Goal: Task Accomplishment & Management: Manage account settings

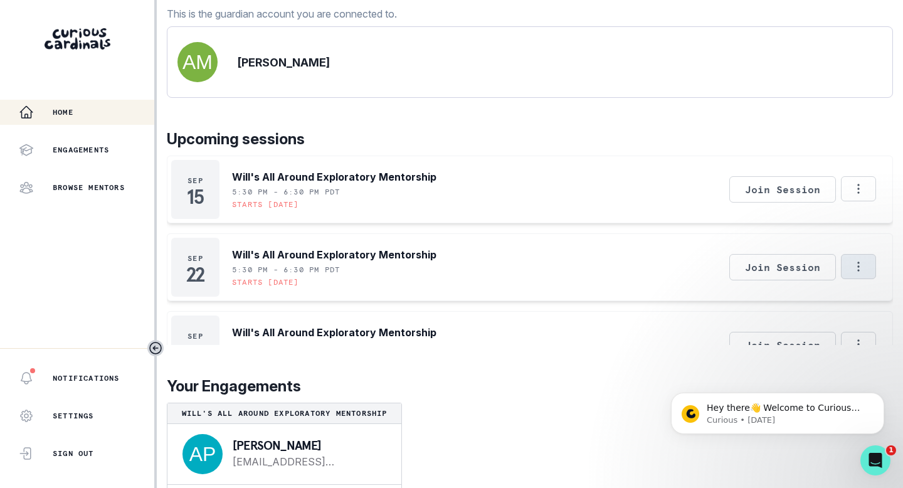
click at [857, 273] on icon "Options" at bounding box center [859, 267] width 14 height 14
click at [813, 314] on button "Cancel Session" at bounding box center [805, 315] width 139 height 23
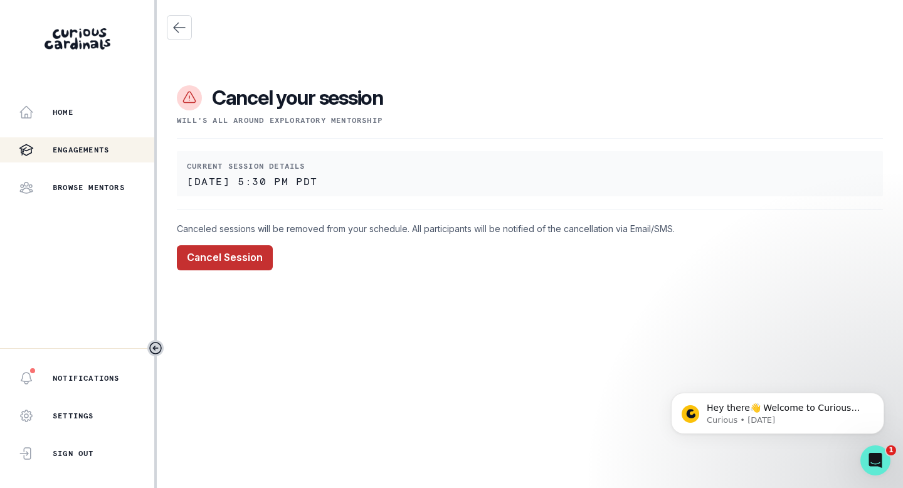
click at [223, 256] on button "Cancel Session" at bounding box center [225, 257] width 96 height 25
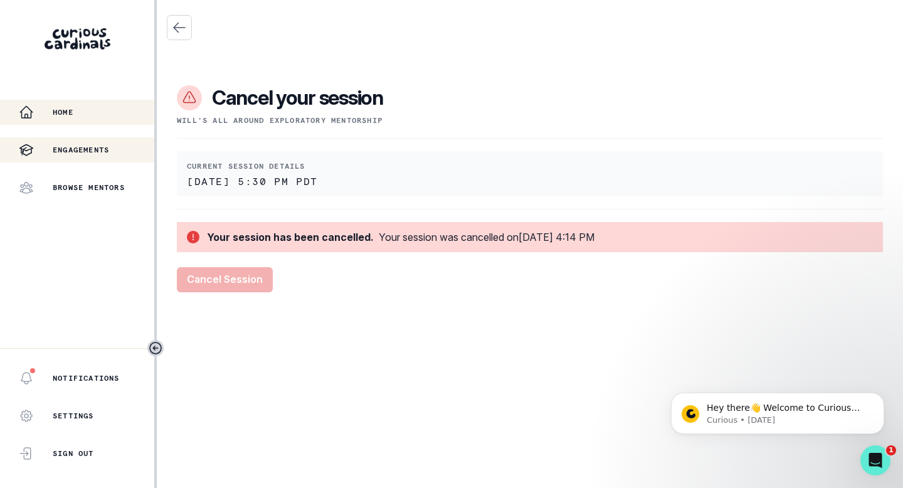
click at [65, 115] on p "Home" at bounding box center [63, 112] width 21 height 10
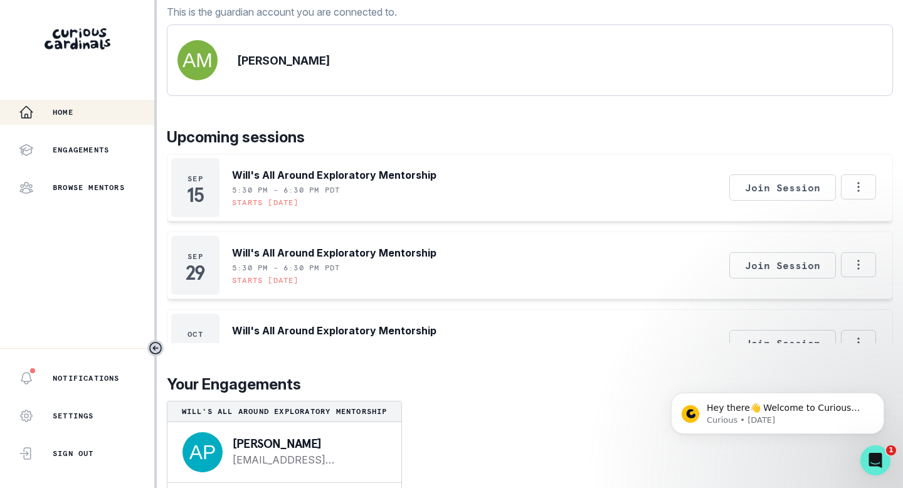
scroll to position [171, 0]
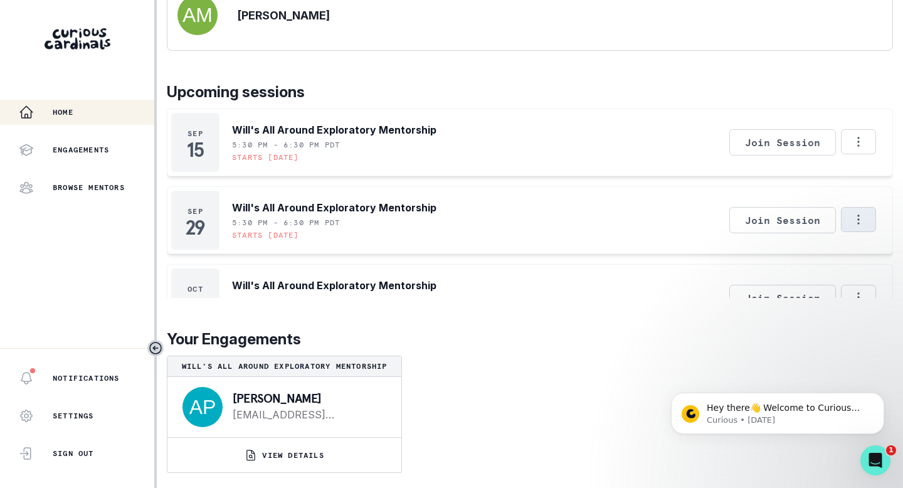
click at [862, 220] on icon "Options" at bounding box center [859, 220] width 14 height 14
click at [800, 253] on button "Cancel Session" at bounding box center [805, 254] width 139 height 23
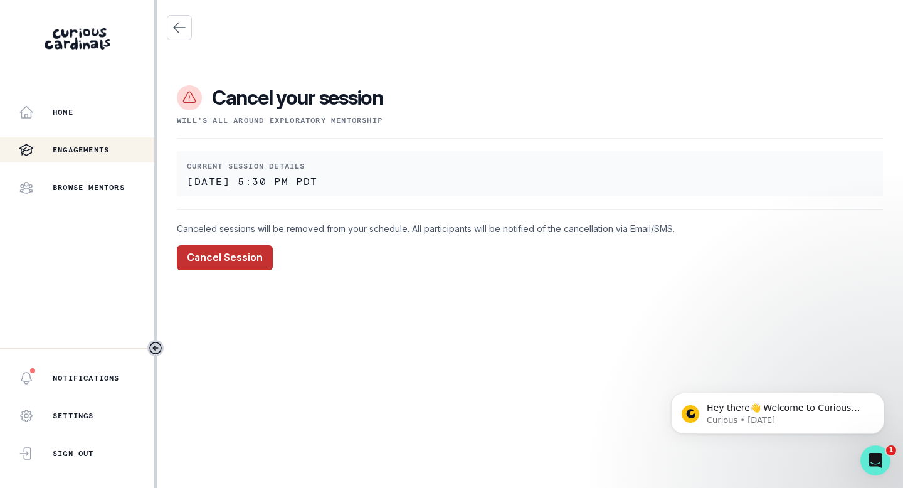
click at [221, 252] on button "Cancel Session" at bounding box center [225, 257] width 96 height 25
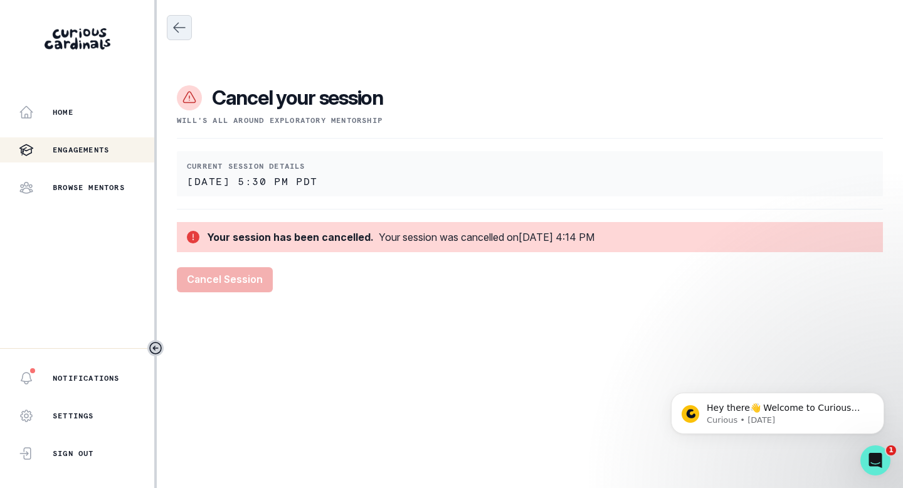
click at [183, 31] on icon "Close" at bounding box center [179, 27] width 15 height 15
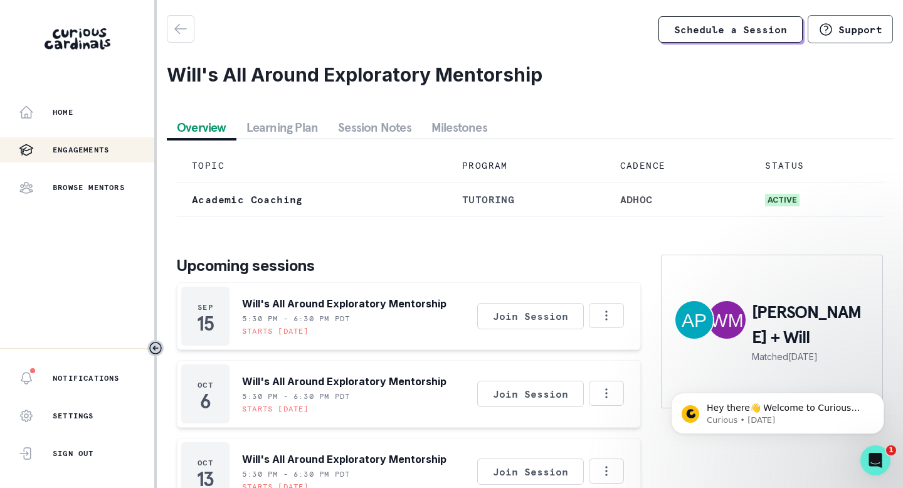
scroll to position [77, 0]
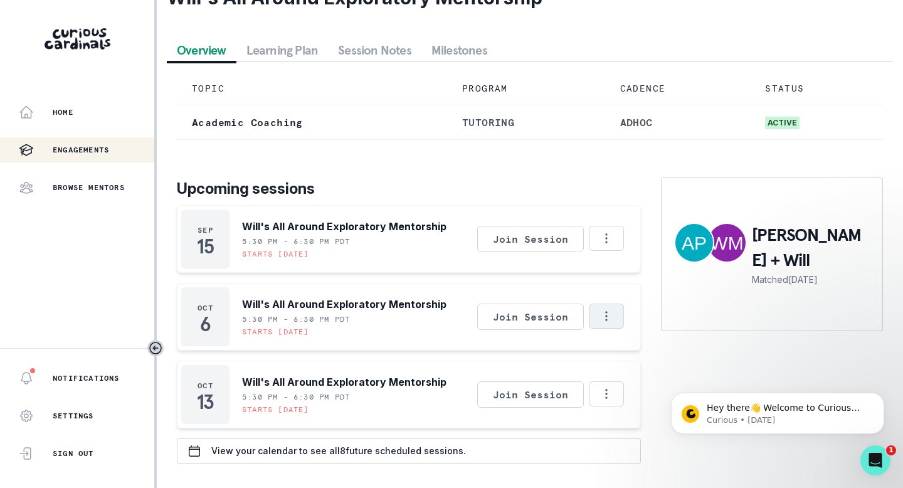
click at [611, 317] on icon "Options" at bounding box center [607, 316] width 14 height 14
click at [637, 351] on button "Cancel Session" at bounding box center [659, 350] width 139 height 23
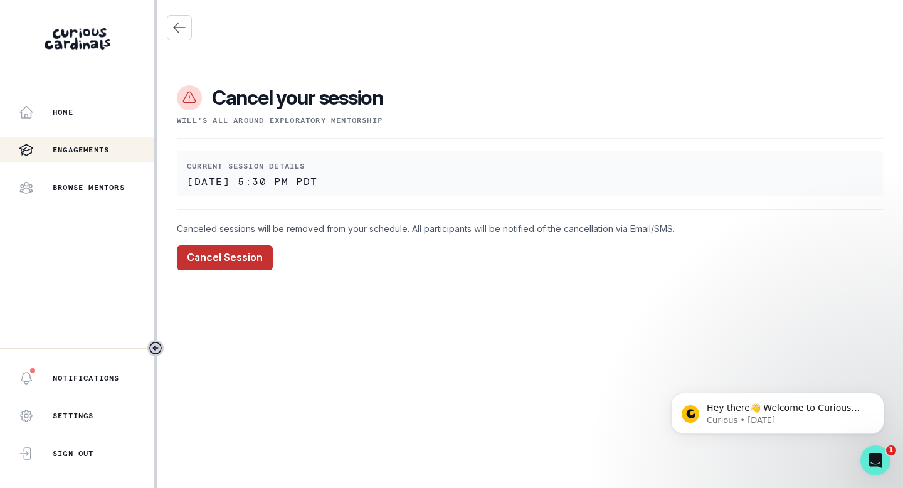
click at [209, 258] on button "Cancel Session" at bounding box center [225, 257] width 96 height 25
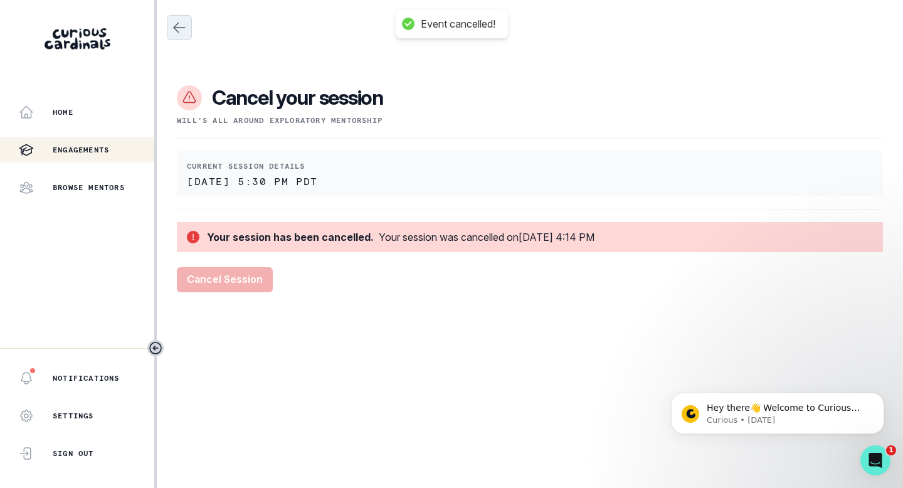
click at [176, 29] on icon "Close" at bounding box center [179, 27] width 11 height 9
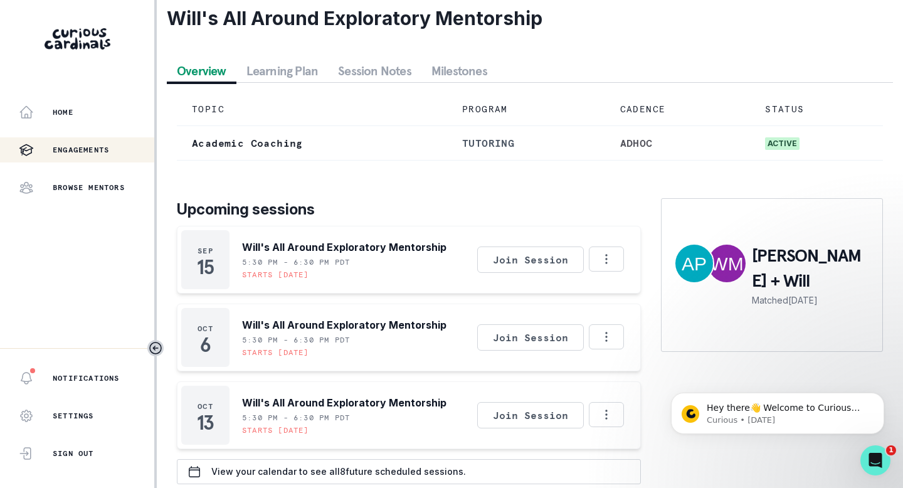
scroll to position [77, 0]
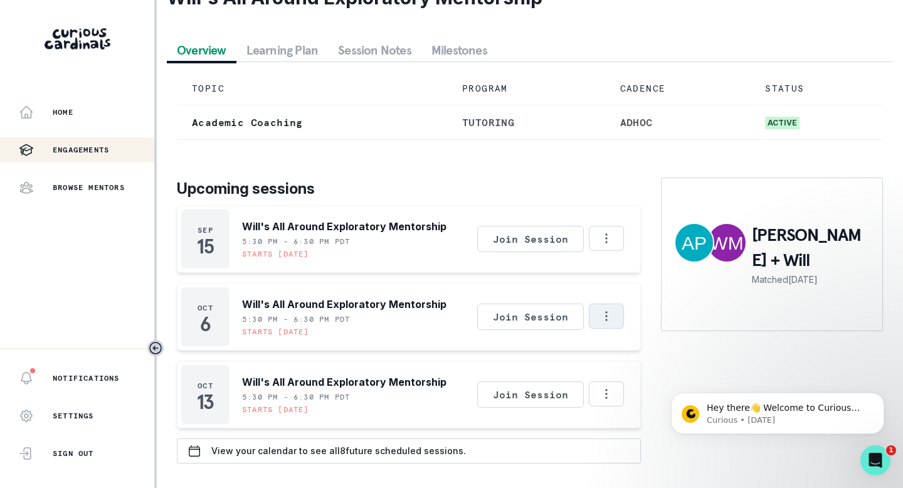
click at [605, 313] on icon "Options" at bounding box center [607, 316] width 14 height 14
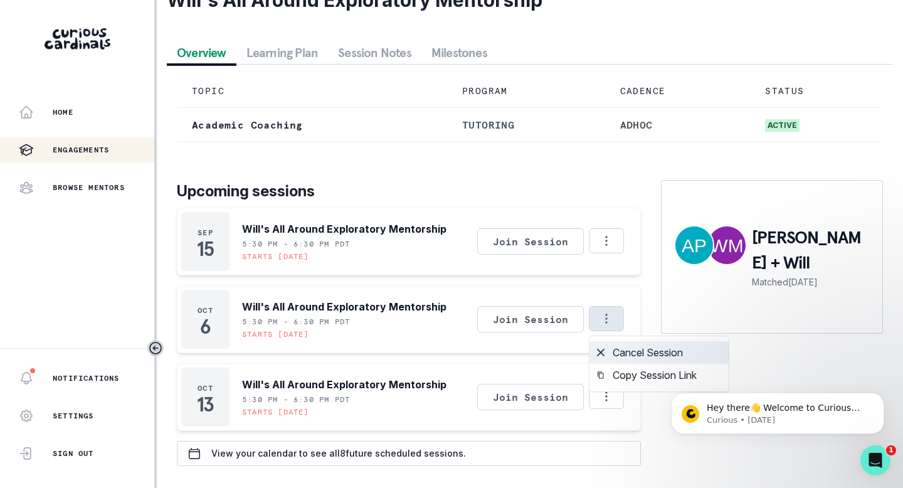
click at [625, 350] on button "Cancel Session" at bounding box center [659, 352] width 139 height 23
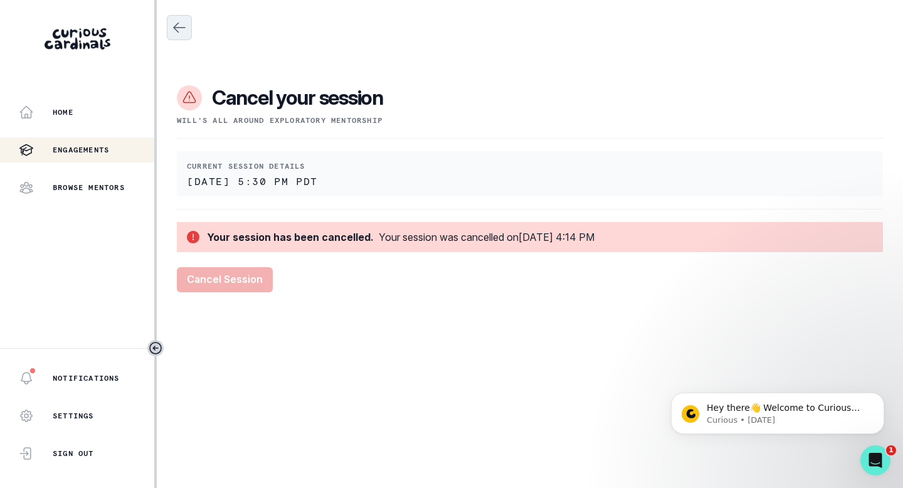
click at [182, 28] on icon "Close" at bounding box center [179, 27] width 11 height 9
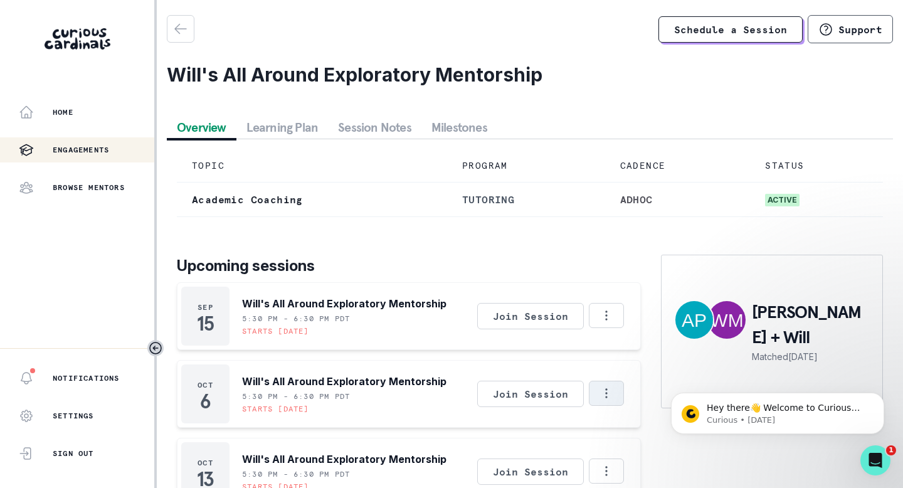
click at [614, 391] on button "Options" at bounding box center [606, 393] width 35 height 25
click at [634, 428] on button "Cancel Session" at bounding box center [659, 427] width 139 height 23
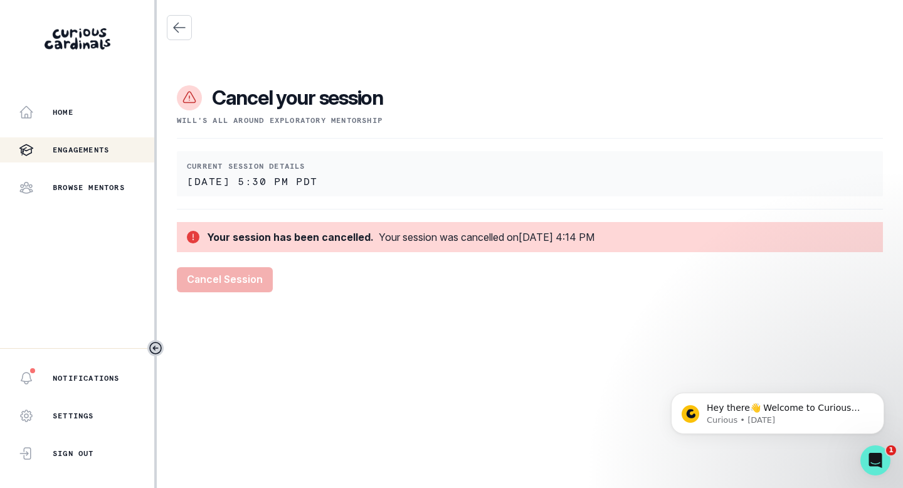
click at [318, 305] on div "Cancel your session Will's All Around Exploratory Mentorship Current session de…" at bounding box center [530, 158] width 726 height 317
click at [181, 29] on icon "Close" at bounding box center [179, 27] width 15 height 15
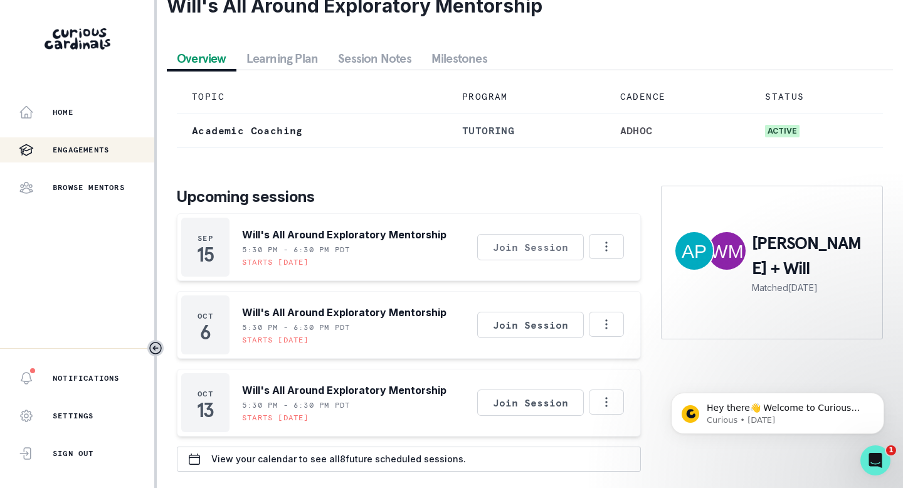
scroll to position [77, 0]
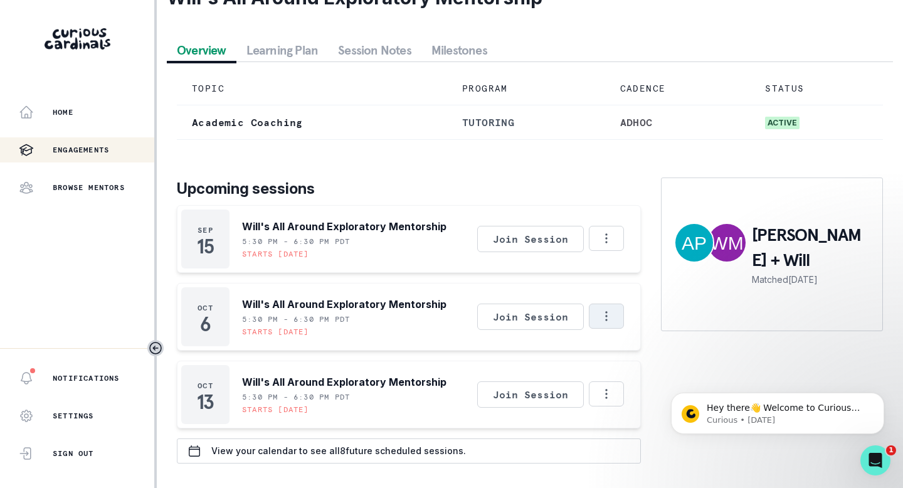
click at [603, 315] on icon "Options" at bounding box center [607, 316] width 14 height 14
click at [624, 347] on button "Cancel Session" at bounding box center [659, 350] width 139 height 23
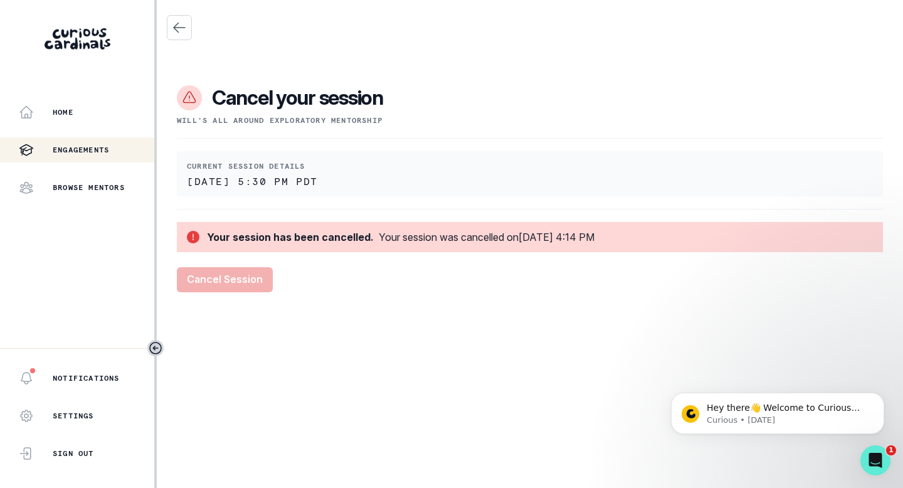
click at [479, 291] on div "Cancel your session Will's All Around Exploratory Mentorship Current session de…" at bounding box center [530, 171] width 726 height 242
click at [102, 379] on p "Notifications" at bounding box center [86, 378] width 67 height 10
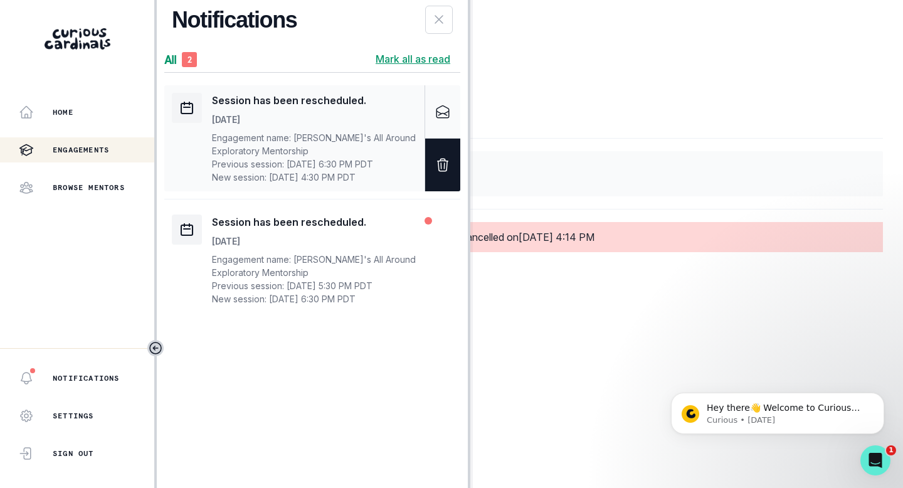
click at [448, 172] on icon "Delete" at bounding box center [442, 164] width 15 height 15
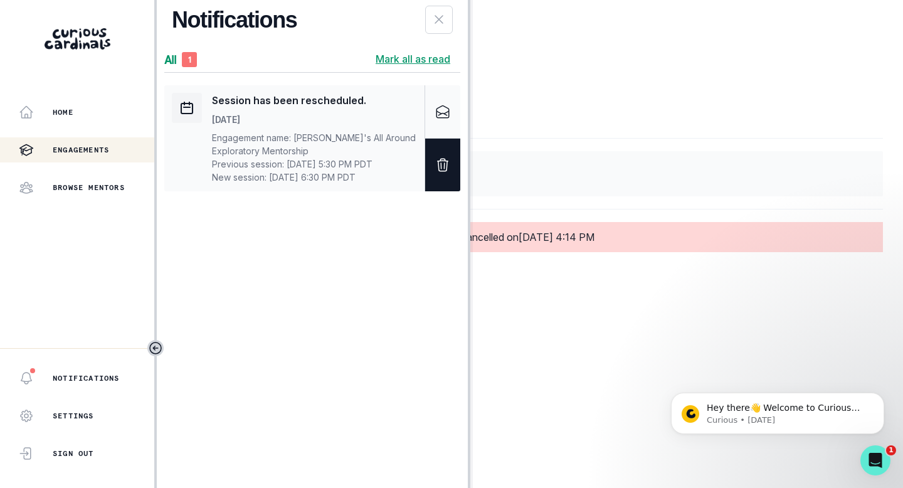
click at [443, 172] on icon "Delete" at bounding box center [442, 164] width 15 height 15
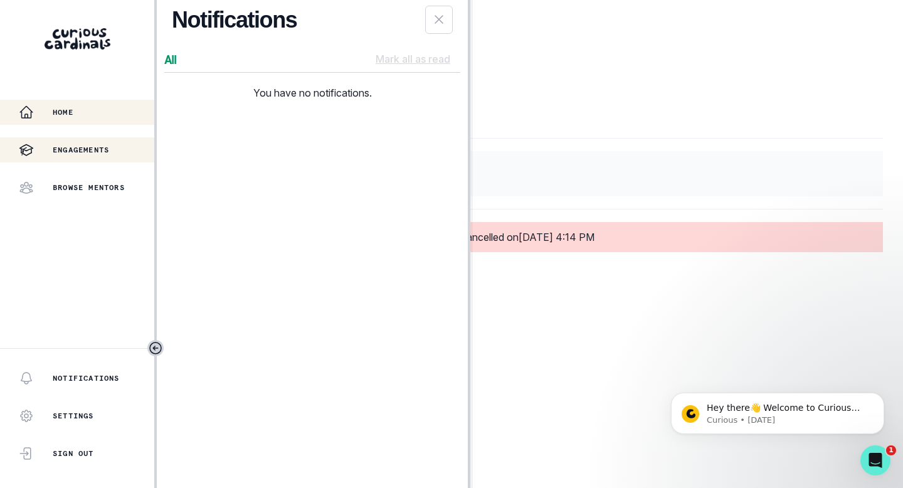
click at [51, 117] on div "Home" at bounding box center [86, 112] width 135 height 15
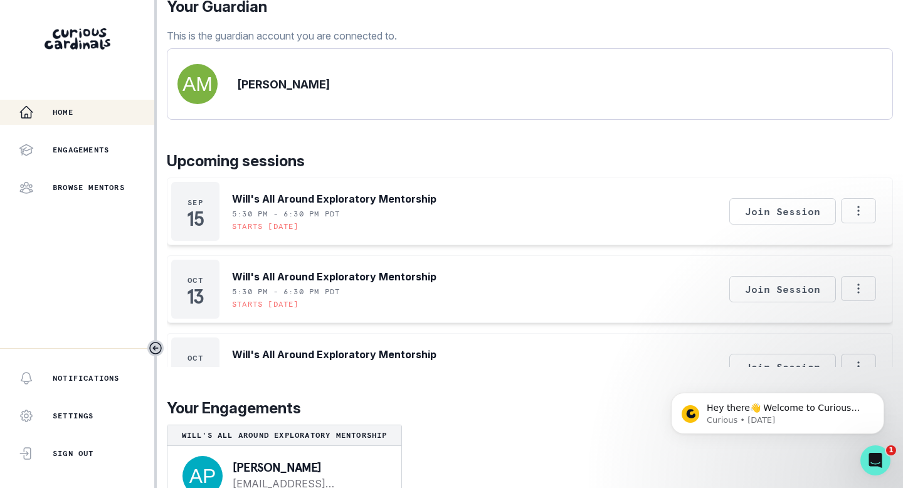
scroll to position [171, 0]
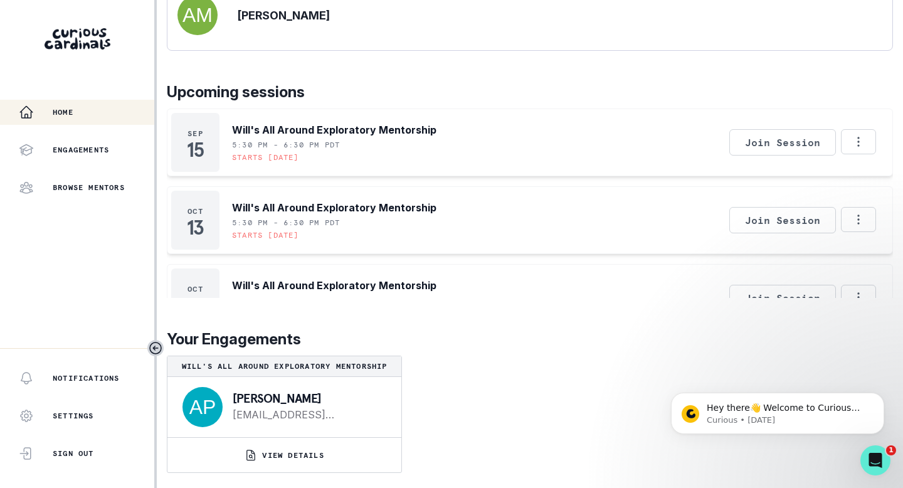
click at [627, 261] on div "[DATE] Will's All Around Exploratory Mentorship 5:30 PM - 6:30 PM PDT Starts [D…" at bounding box center [530, 375] width 726 height 534
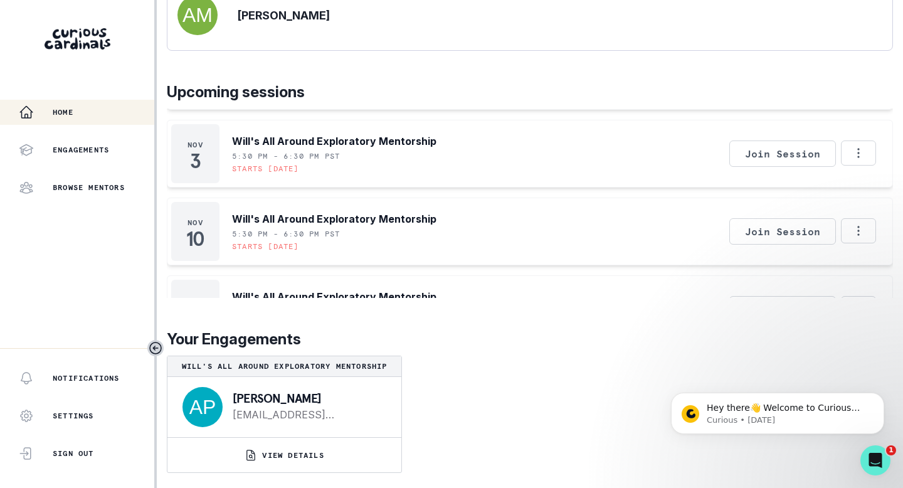
scroll to position [345, 0]
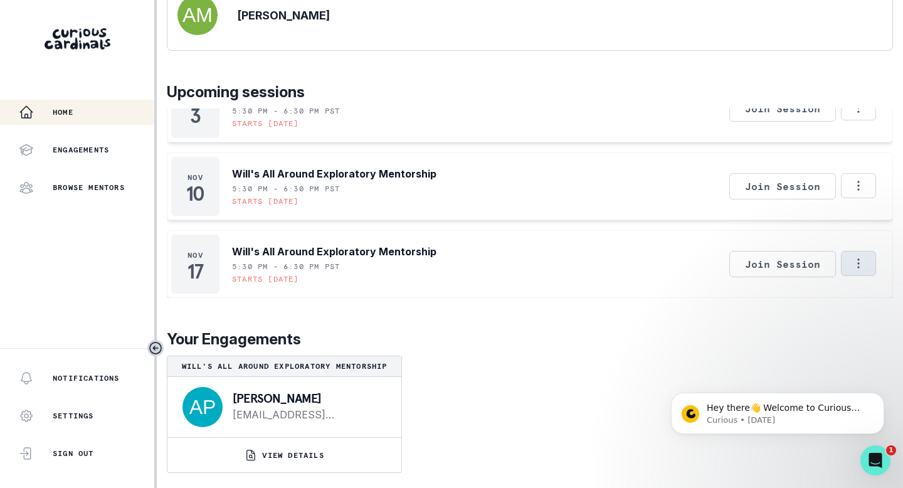
click at [859, 264] on icon "Options" at bounding box center [859, 264] width 14 height 14
click at [782, 298] on button "Cancel Session" at bounding box center [805, 298] width 139 height 23
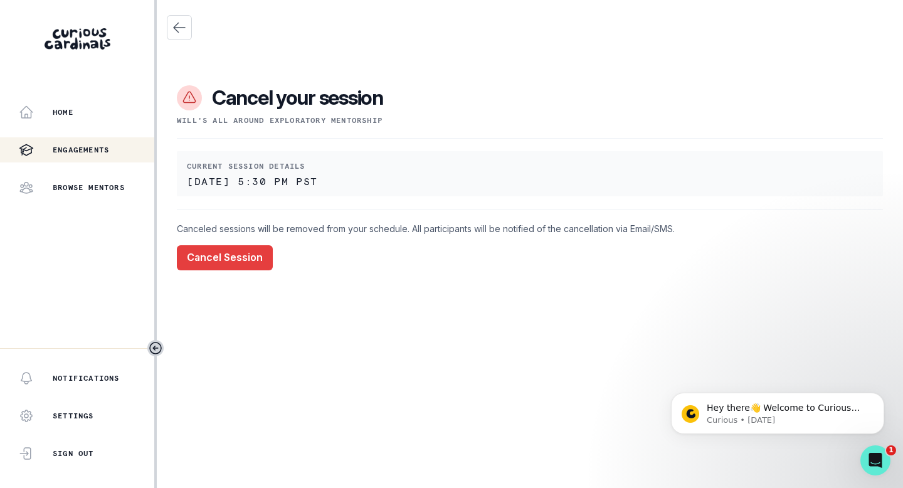
drag, startPoint x: 233, startPoint y: 255, endPoint x: 276, endPoint y: 255, distance: 42.7
click at [234, 255] on button "Cancel Session" at bounding box center [225, 257] width 96 height 25
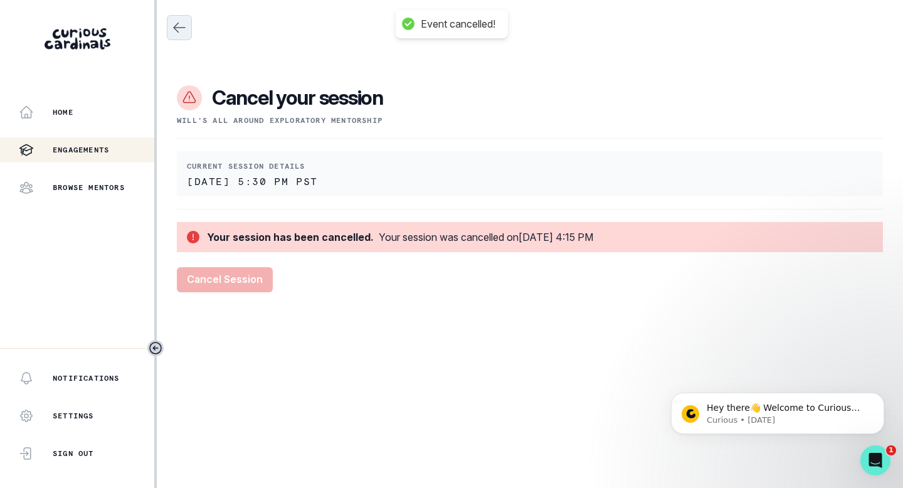
click at [184, 29] on icon "Close" at bounding box center [179, 27] width 15 height 15
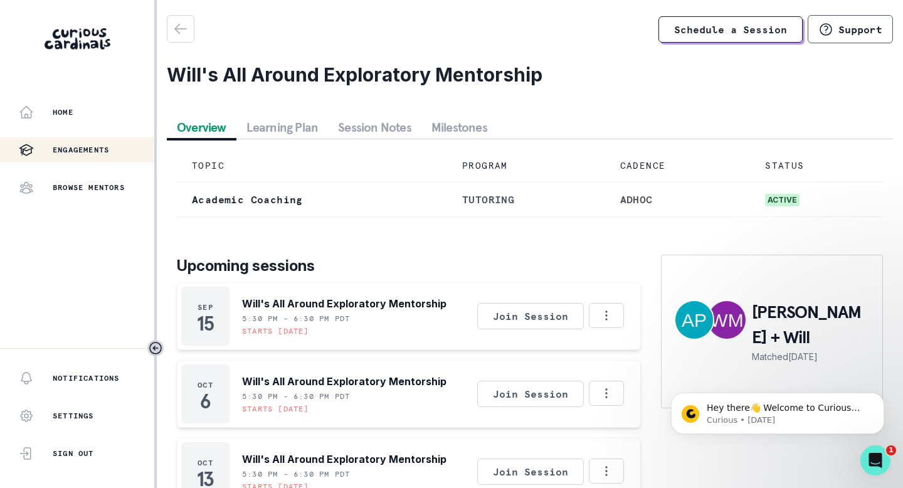
scroll to position [77, 0]
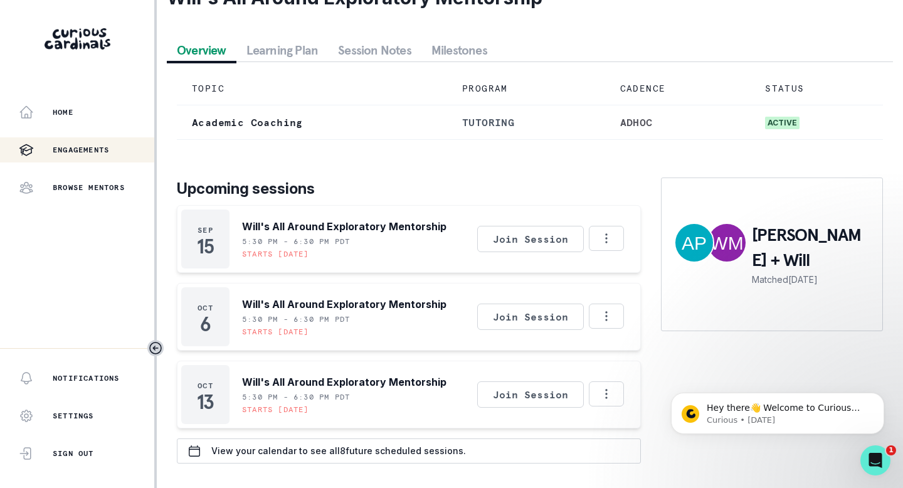
click at [655, 383] on div "Upcoming sessions [DATE] Will's All Around Exploratory Mentorship 5:30 PM - 6:3…" at bounding box center [530, 320] width 706 height 286
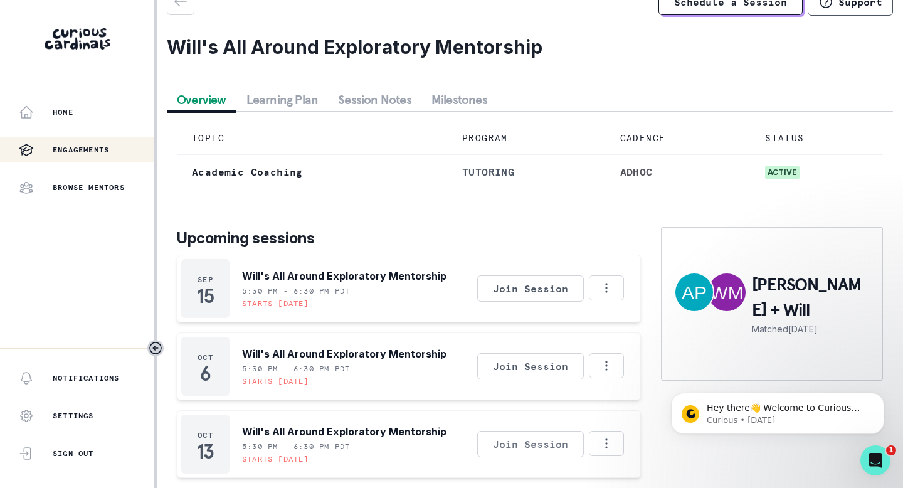
scroll to position [24, 0]
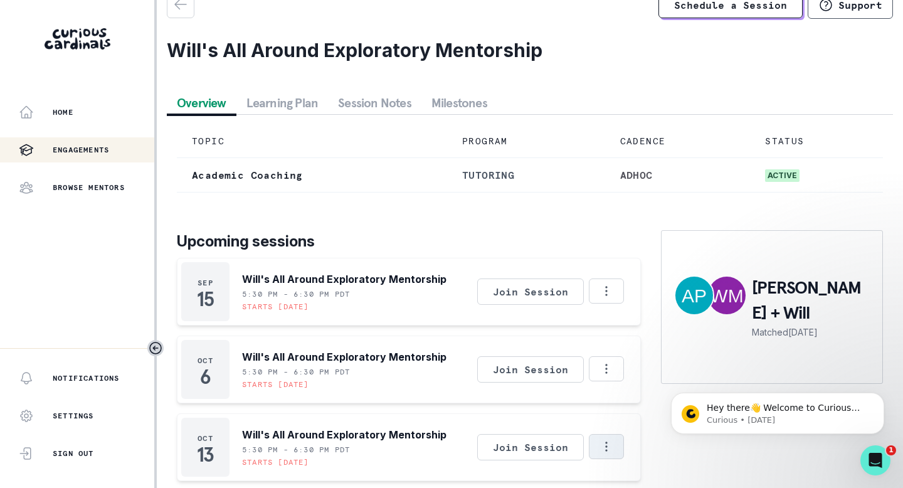
click at [615, 448] on button "Options" at bounding box center [606, 446] width 35 height 25
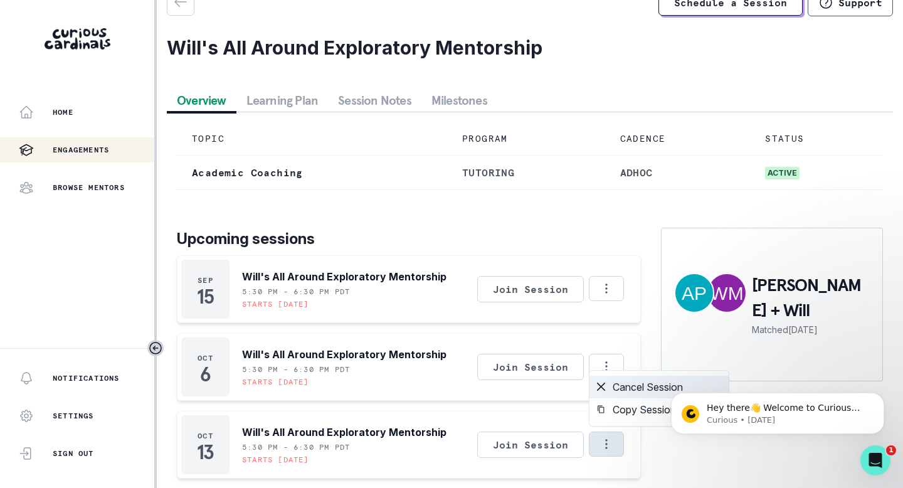
click at [633, 391] on button "Cancel Session" at bounding box center [659, 387] width 139 height 23
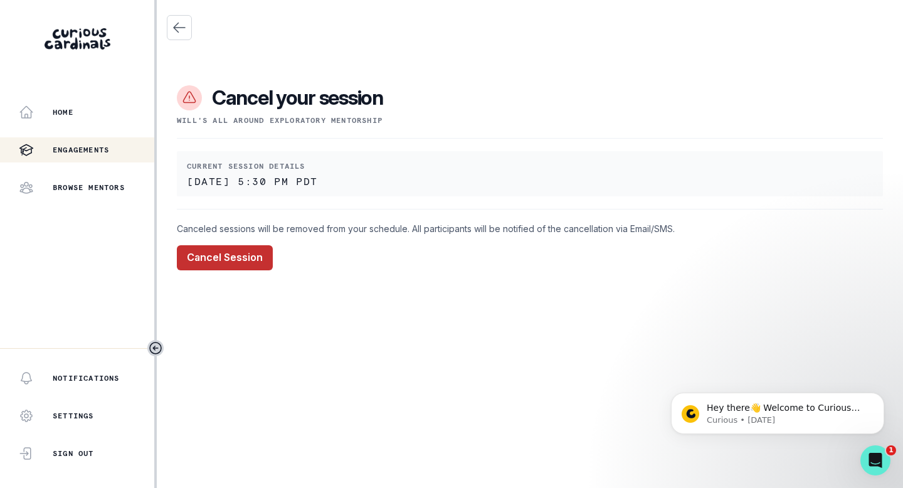
click at [209, 258] on button "Cancel Session" at bounding box center [225, 257] width 96 height 25
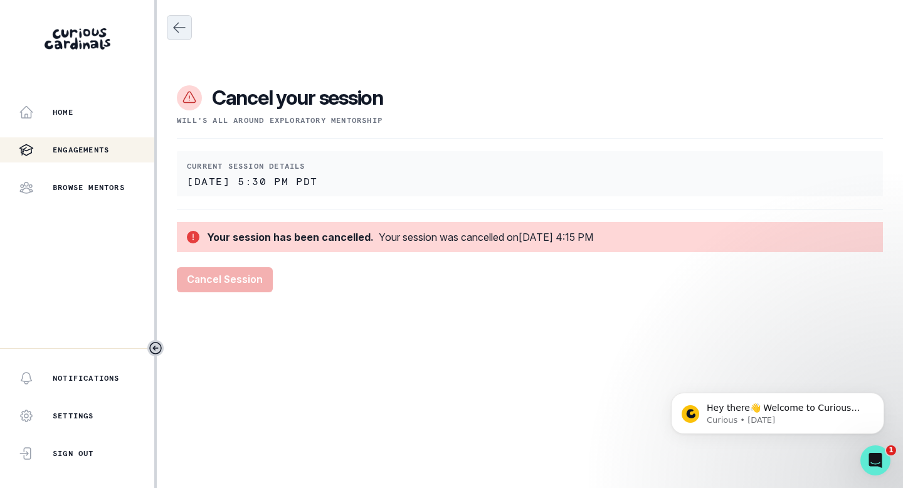
click at [175, 27] on icon "Close" at bounding box center [179, 27] width 11 height 9
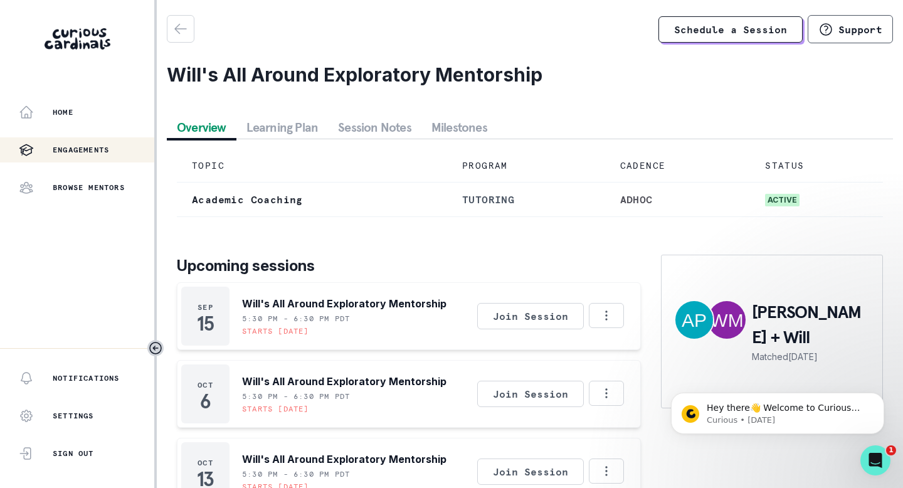
scroll to position [77, 0]
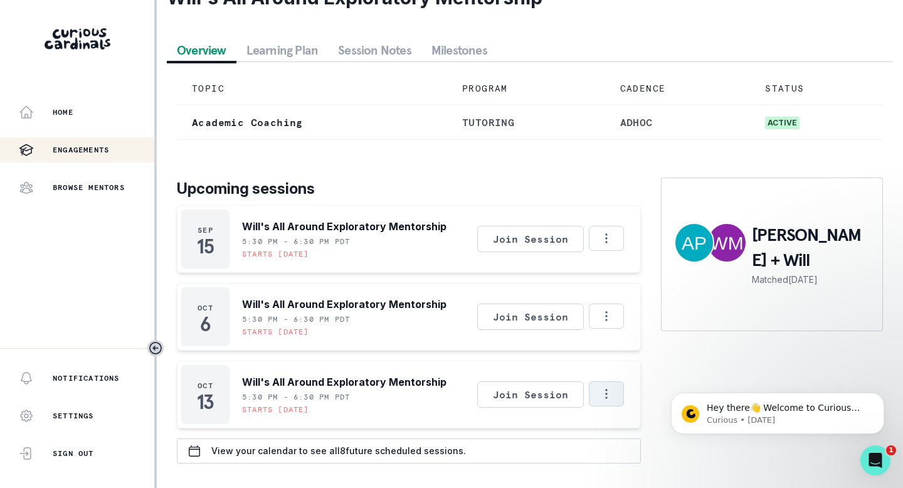
click at [613, 398] on icon "Options" at bounding box center [607, 394] width 14 height 14
click at [631, 428] on button "Cancel Session" at bounding box center [659, 427] width 139 height 23
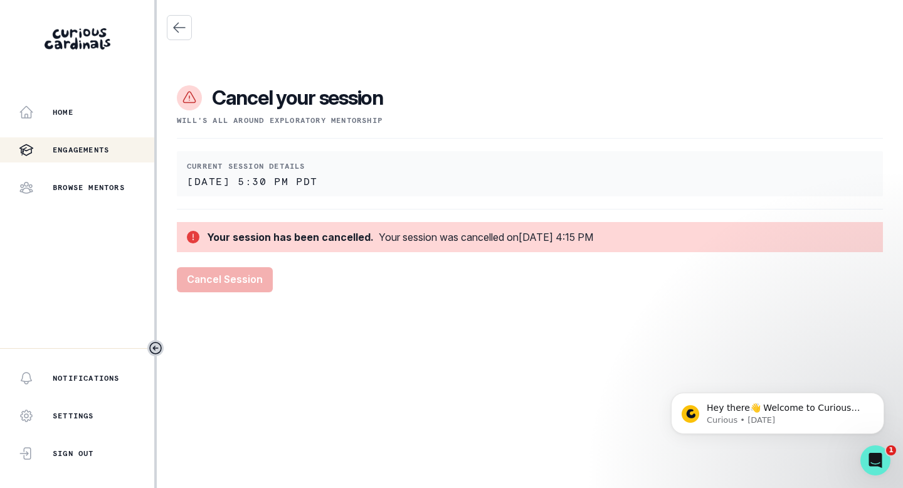
click at [483, 181] on p "[DATE] 5:30 PM PDT" at bounding box center [530, 181] width 686 height 10
click at [61, 115] on p "Home" at bounding box center [63, 112] width 21 height 10
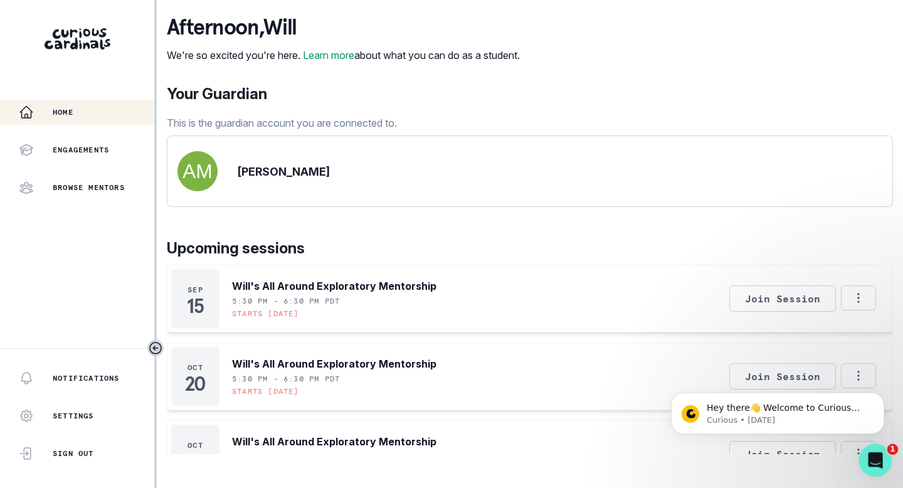
click at [880, 460] on icon "Open Intercom Messenger" at bounding box center [874, 458] width 21 height 21
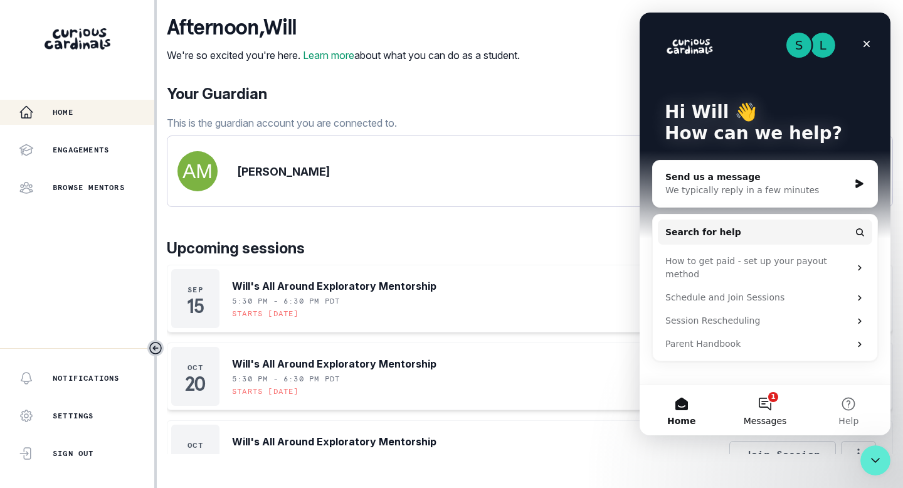
click at [767, 406] on button "1 Messages" at bounding box center [764, 410] width 83 height 50
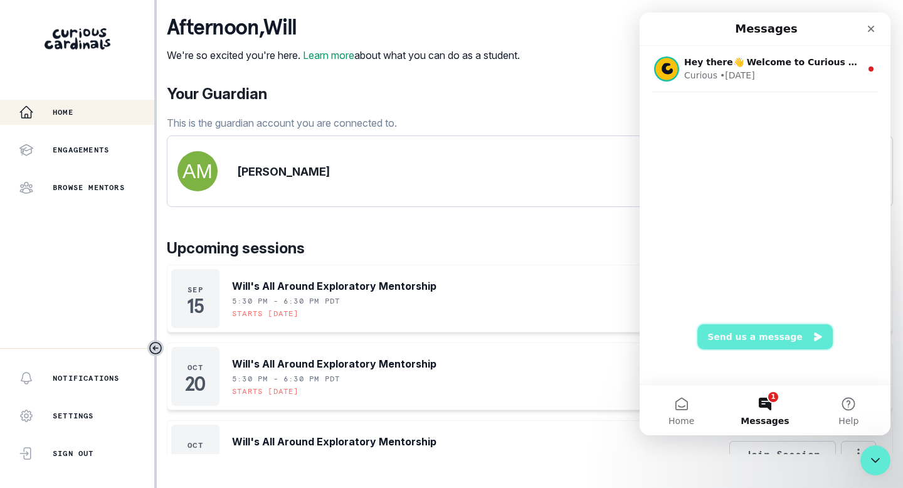
click at [758, 336] on button "Send us a message" at bounding box center [764, 336] width 135 height 25
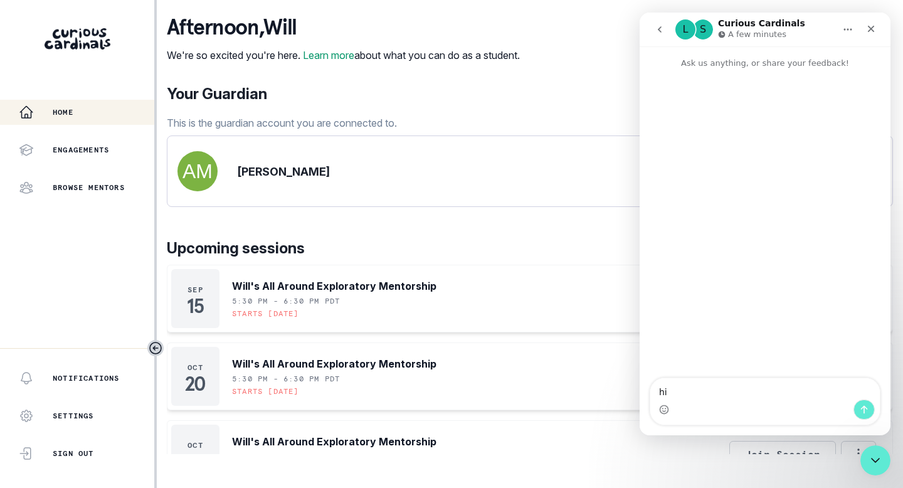
type textarea "h"
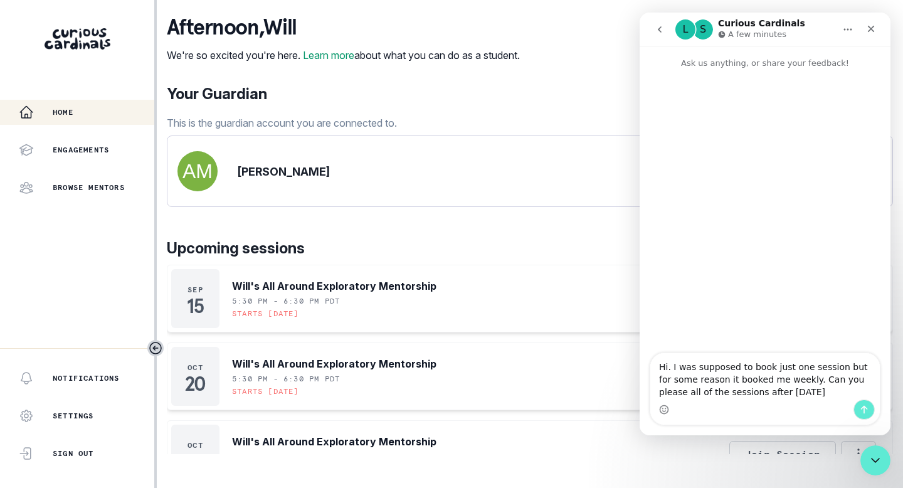
type textarea "Hi. I was supposed to book just one session but for some reason it booked me we…"
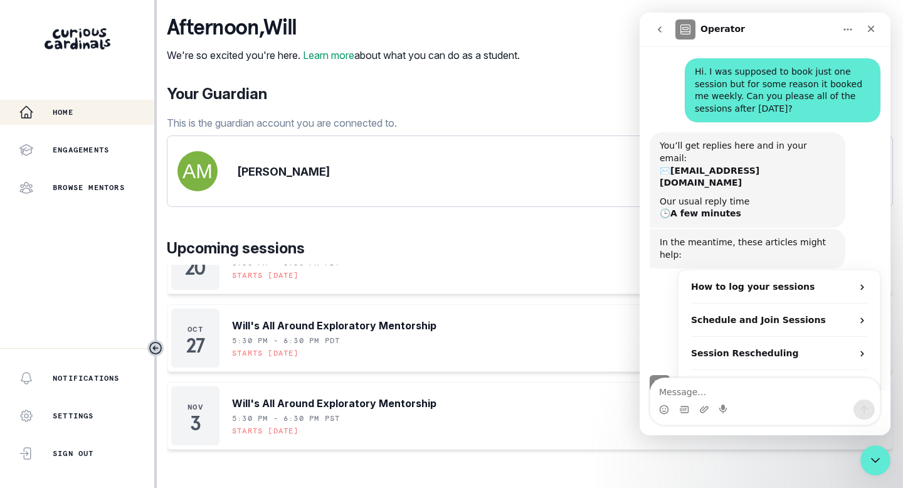
scroll to position [189, 0]
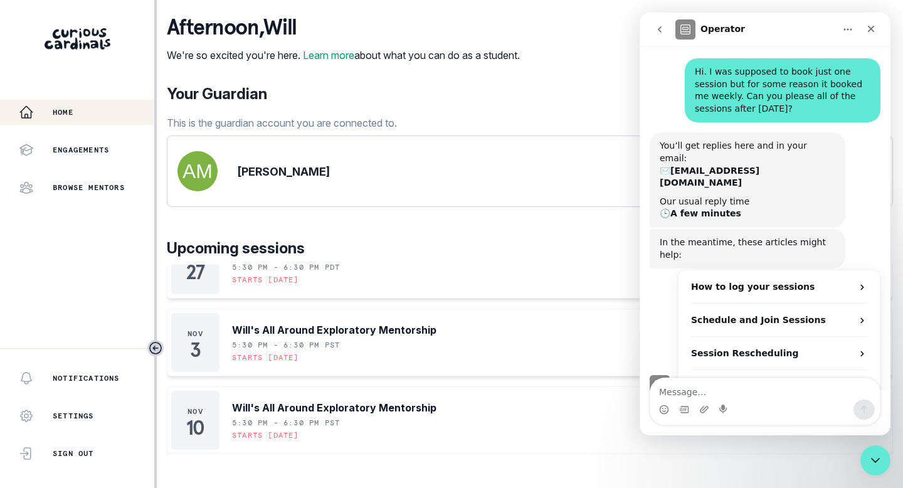
click at [609, 397] on div "[DATE] Will's All Around Exploratory Mentorship 5:30 PM - 6:30 PM PDT Starts [D…" at bounding box center [530, 264] width 726 height 379
click at [850, 33] on icon "Home" at bounding box center [848, 29] width 10 height 10
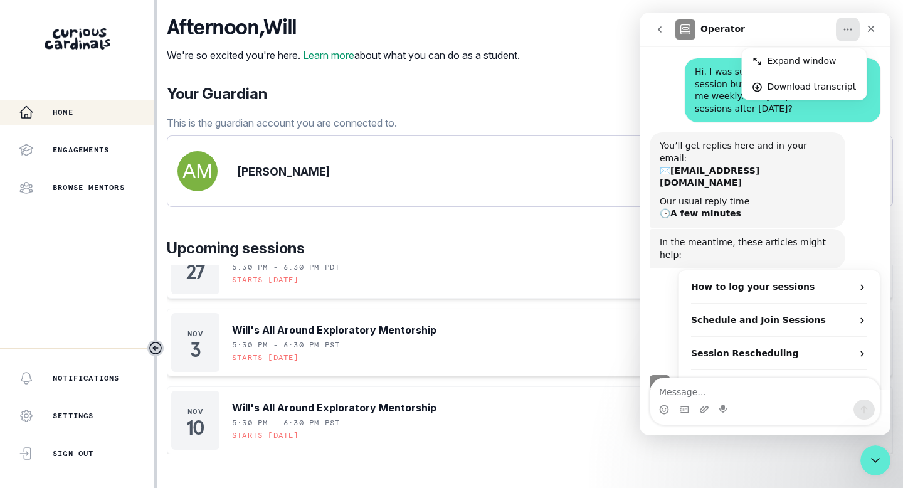
click at [588, 39] on div "afternoon , [PERSON_NAME] We're so excited you're here. Learn more about what y…" at bounding box center [530, 39] width 726 height 48
click at [870, 33] on icon "Close" at bounding box center [871, 29] width 10 height 10
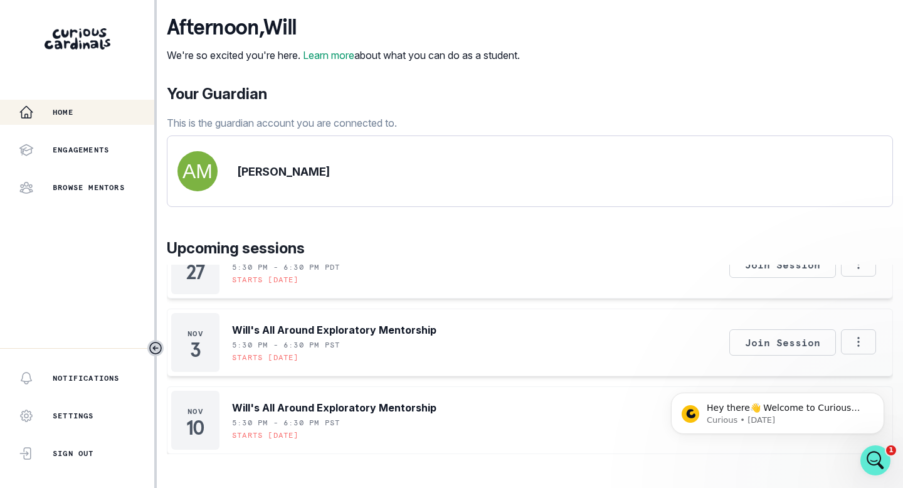
scroll to position [47, 0]
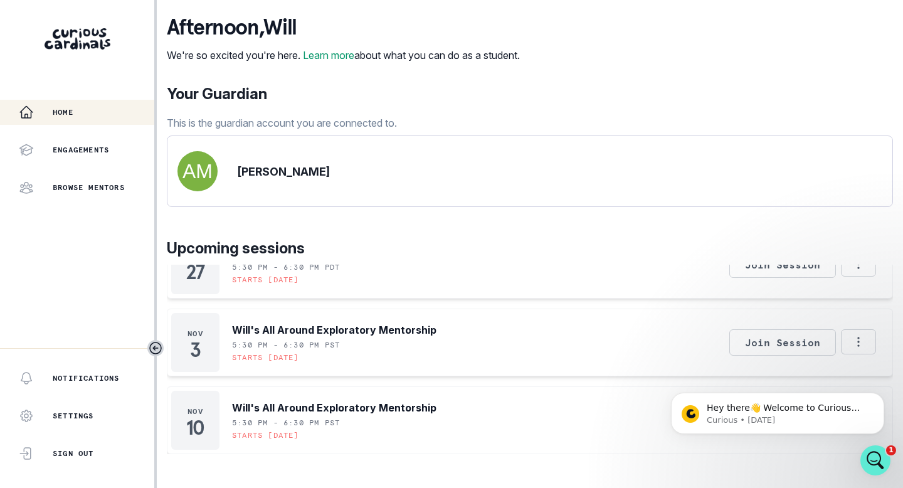
click at [850, 439] on body "Hey there👋 Welcome to Curious Cardinals 🙌 Take a look around! If you have any q…" at bounding box center [777, 410] width 241 height 78
click at [850, 443] on body "Hey there👋 Welcome to Curious Cardinals 🙌 Take a look around! If you have any q…" at bounding box center [777, 410] width 241 height 78
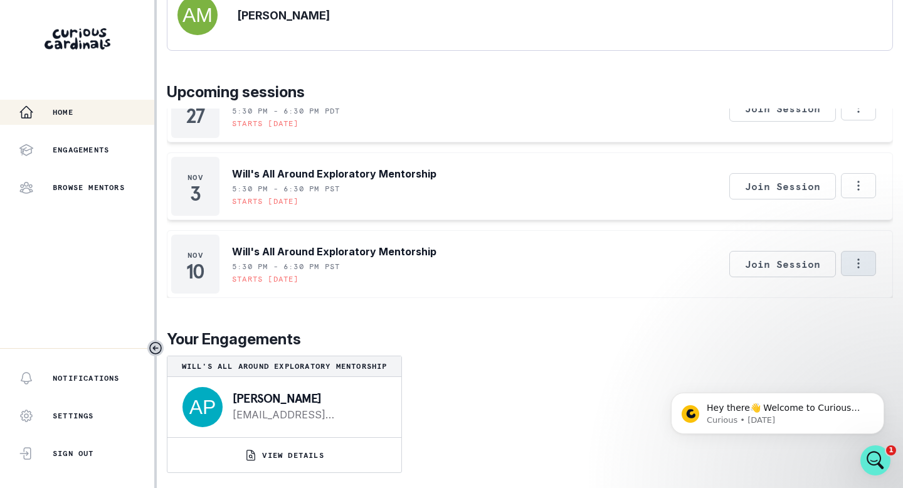
click at [859, 267] on icon "Options" at bounding box center [858, 262] width 2 height 9
click at [797, 295] on button "Cancel Session" at bounding box center [805, 298] width 139 height 23
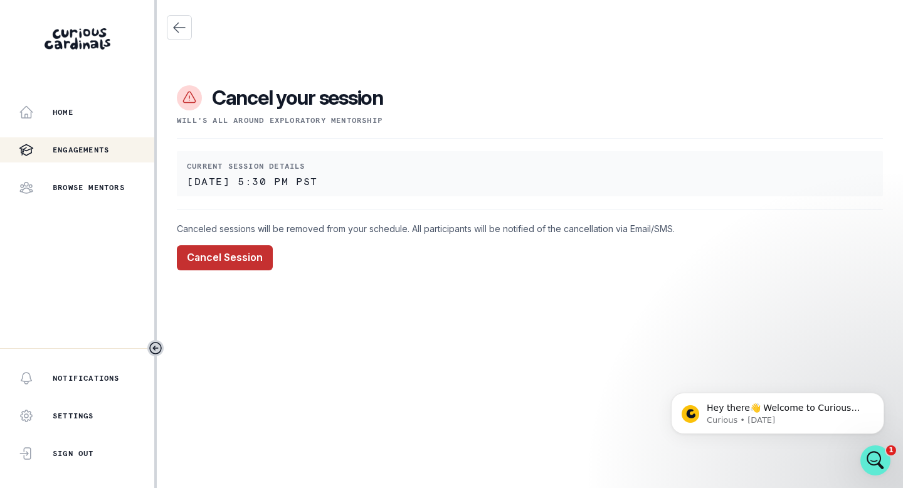
click at [218, 258] on button "Cancel Session" at bounding box center [225, 257] width 96 height 25
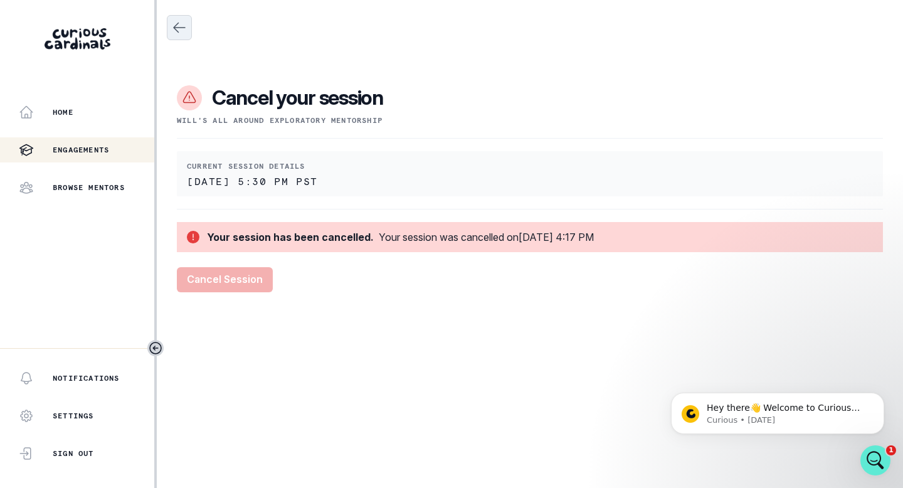
click at [183, 33] on icon "Close" at bounding box center [179, 27] width 15 height 15
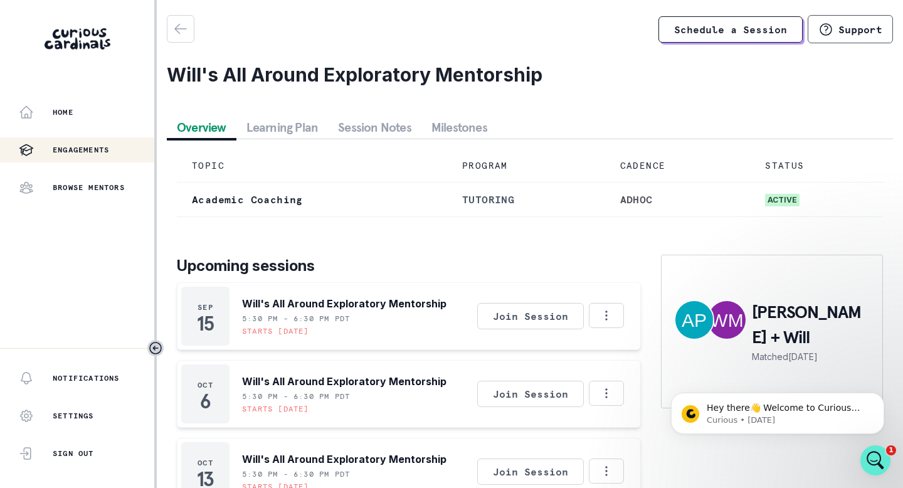
scroll to position [77, 0]
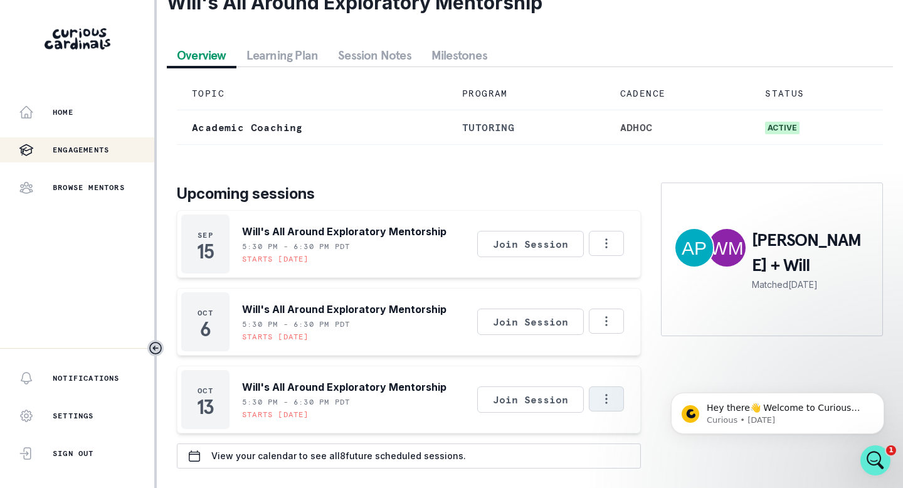
click at [606, 398] on icon "Options" at bounding box center [607, 399] width 14 height 14
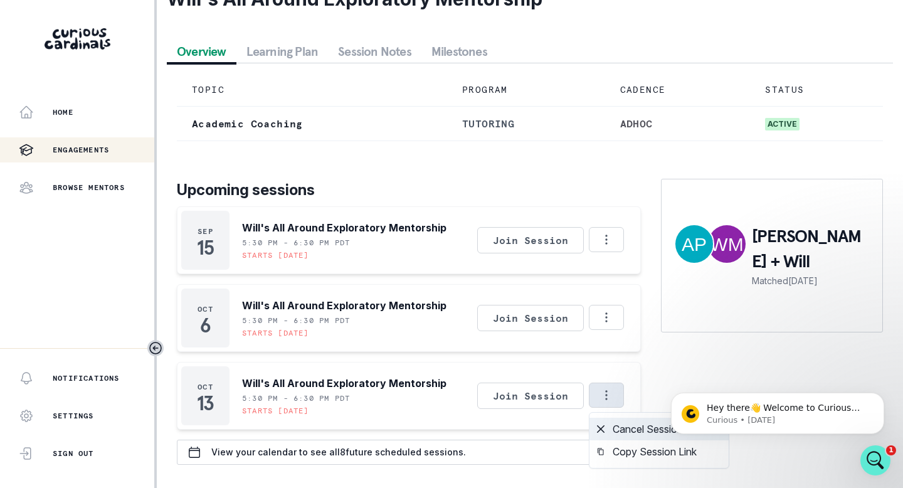
click at [625, 427] on button "Cancel Session" at bounding box center [659, 429] width 139 height 23
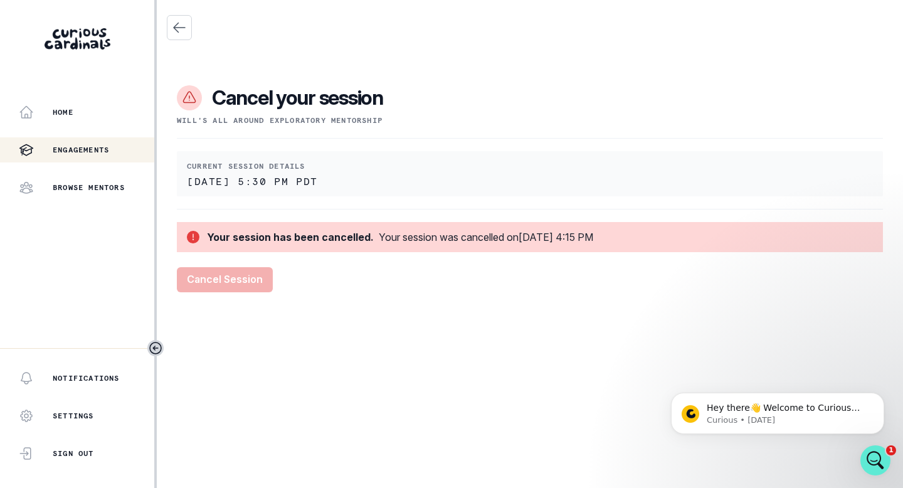
click at [374, 274] on div "Cancel your session Will's All Around Exploratory Mentorship Current session de…" at bounding box center [530, 171] width 726 height 242
click at [174, 22] on icon "Close" at bounding box center [179, 27] width 15 height 15
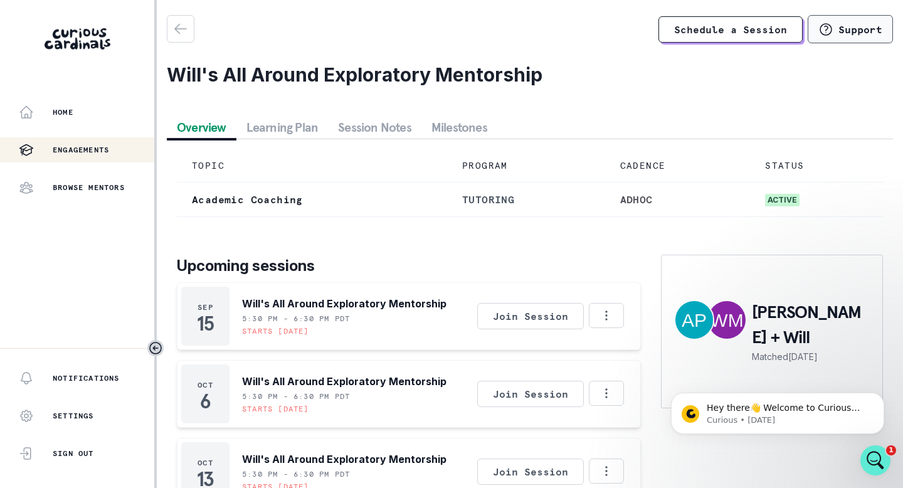
click at [846, 29] on p "Support" at bounding box center [861, 29] width 44 height 13
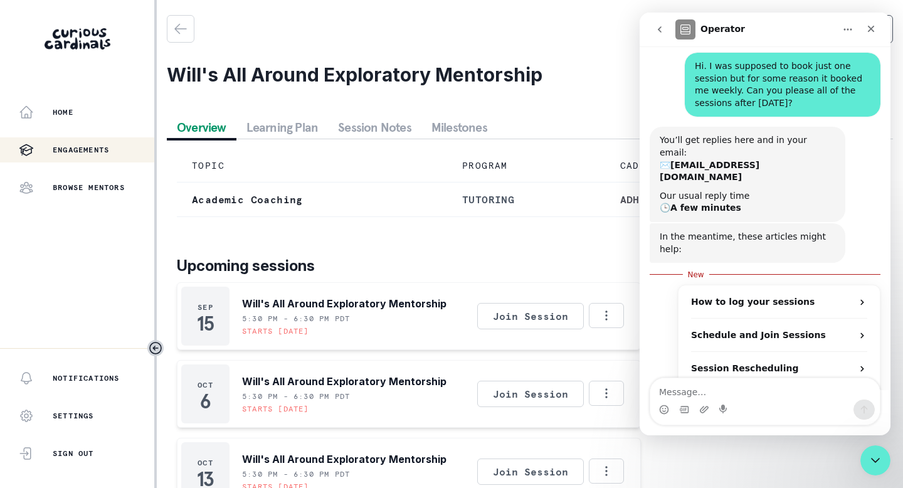
scroll to position [47, 0]
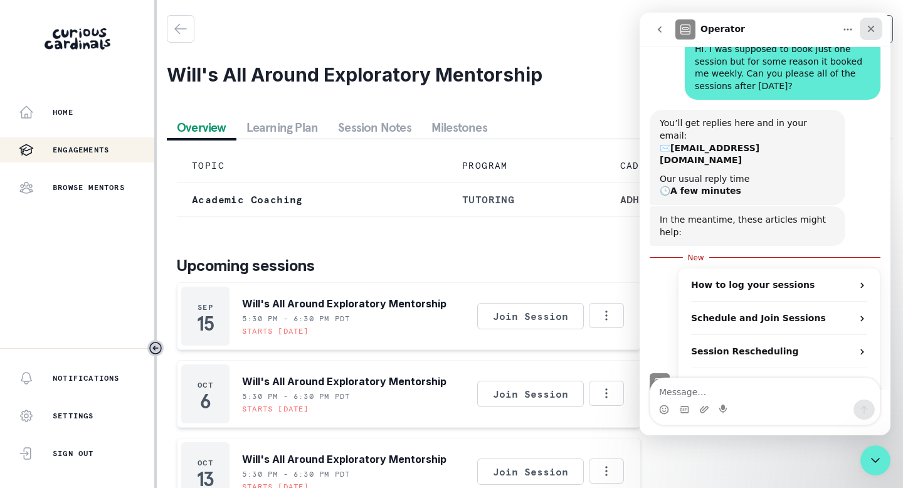
click at [871, 33] on icon "Close" at bounding box center [871, 29] width 10 height 10
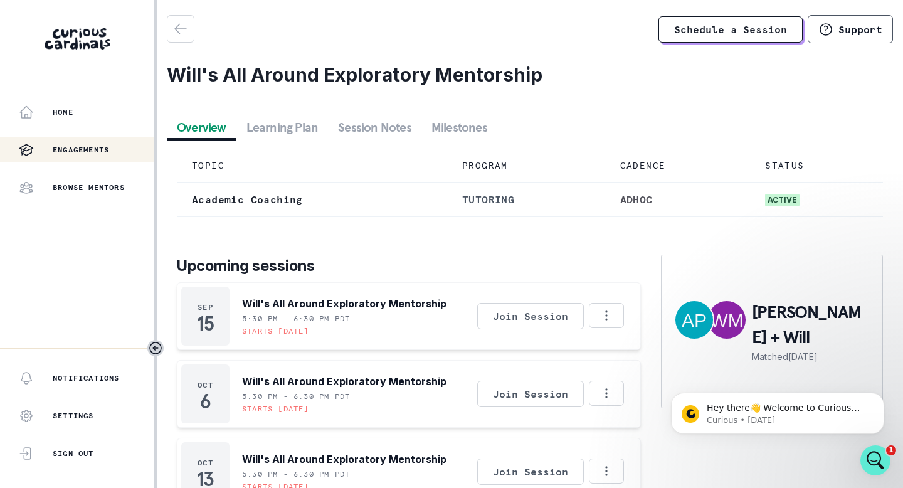
scroll to position [77, 0]
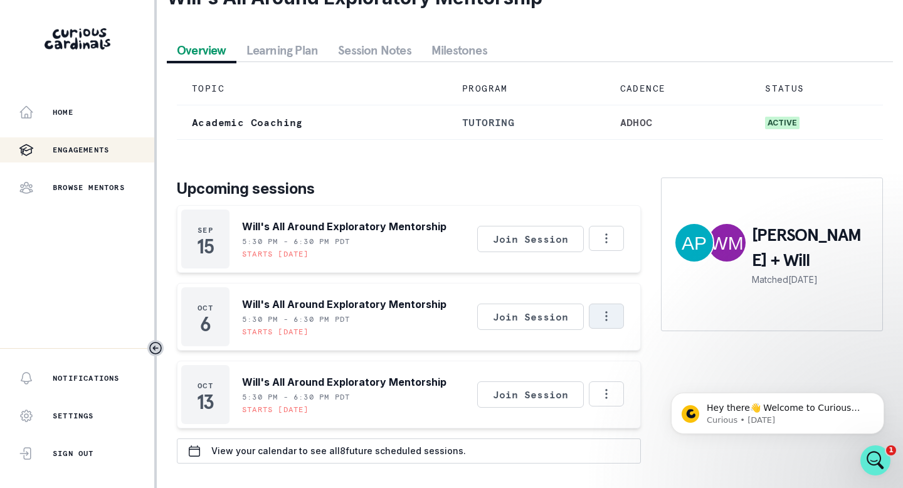
click at [605, 314] on icon "Options" at bounding box center [607, 316] width 14 height 14
click at [627, 351] on button "Cancel Session" at bounding box center [659, 350] width 139 height 23
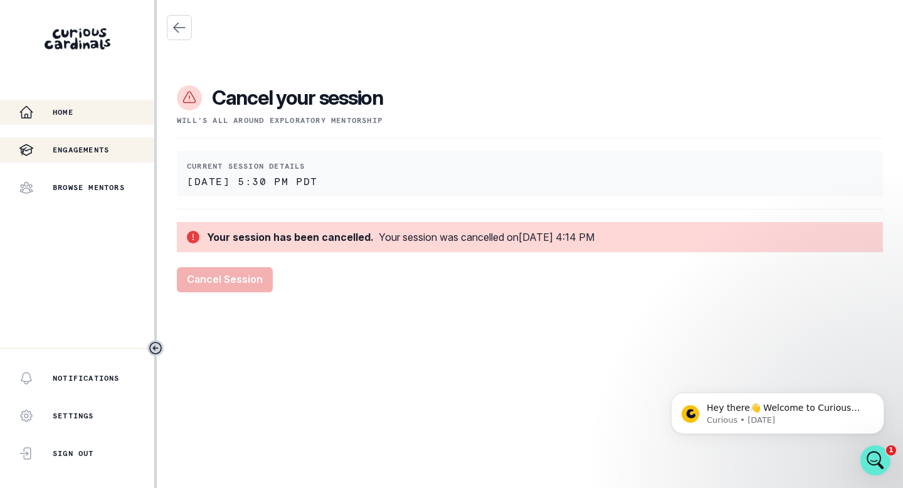
click at [55, 111] on p "Home" at bounding box center [63, 112] width 21 height 10
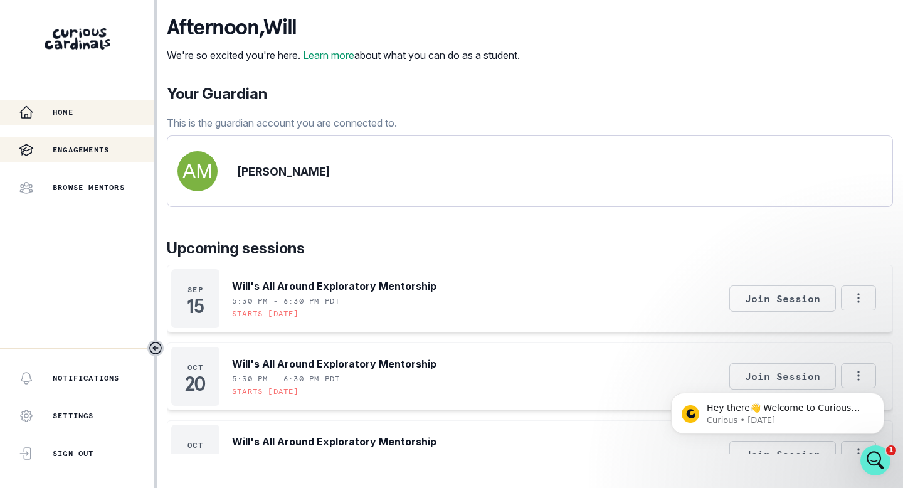
click at [75, 154] on p "Engagements" at bounding box center [81, 150] width 56 height 10
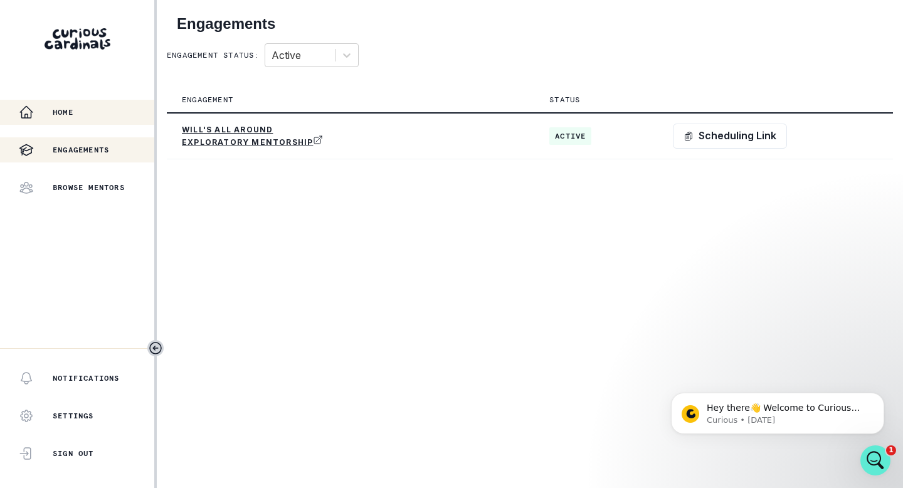
click at [56, 114] on p "Home" at bounding box center [63, 112] width 21 height 10
